Goal: Navigation & Orientation: Find specific page/section

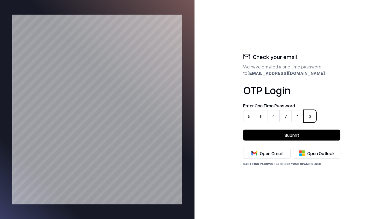
type input "******"
click at [292, 135] on button "Submit" at bounding box center [291, 134] width 97 height 11
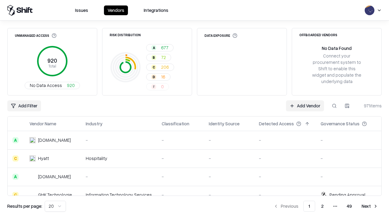
click at [62, 124] on button at bounding box center [62, 123] width 7 height 7
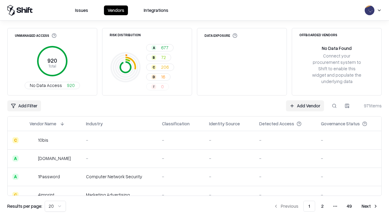
click at [62, 124] on button at bounding box center [62, 123] width 7 height 7
